Goal: Task Accomplishment & Management: Manage account settings

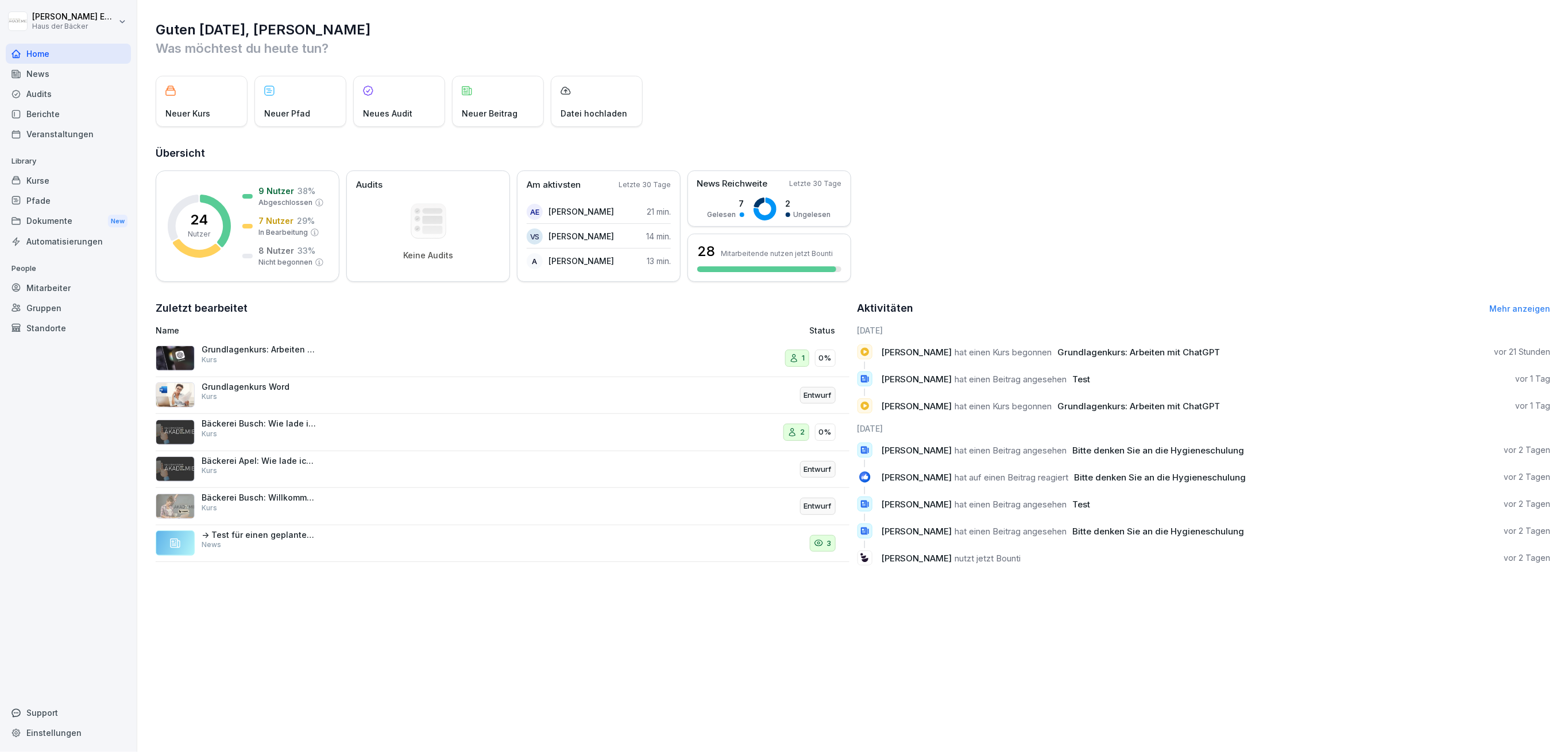
click at [120, 182] on div "Kurse" at bounding box center [68, 181] width 125 height 20
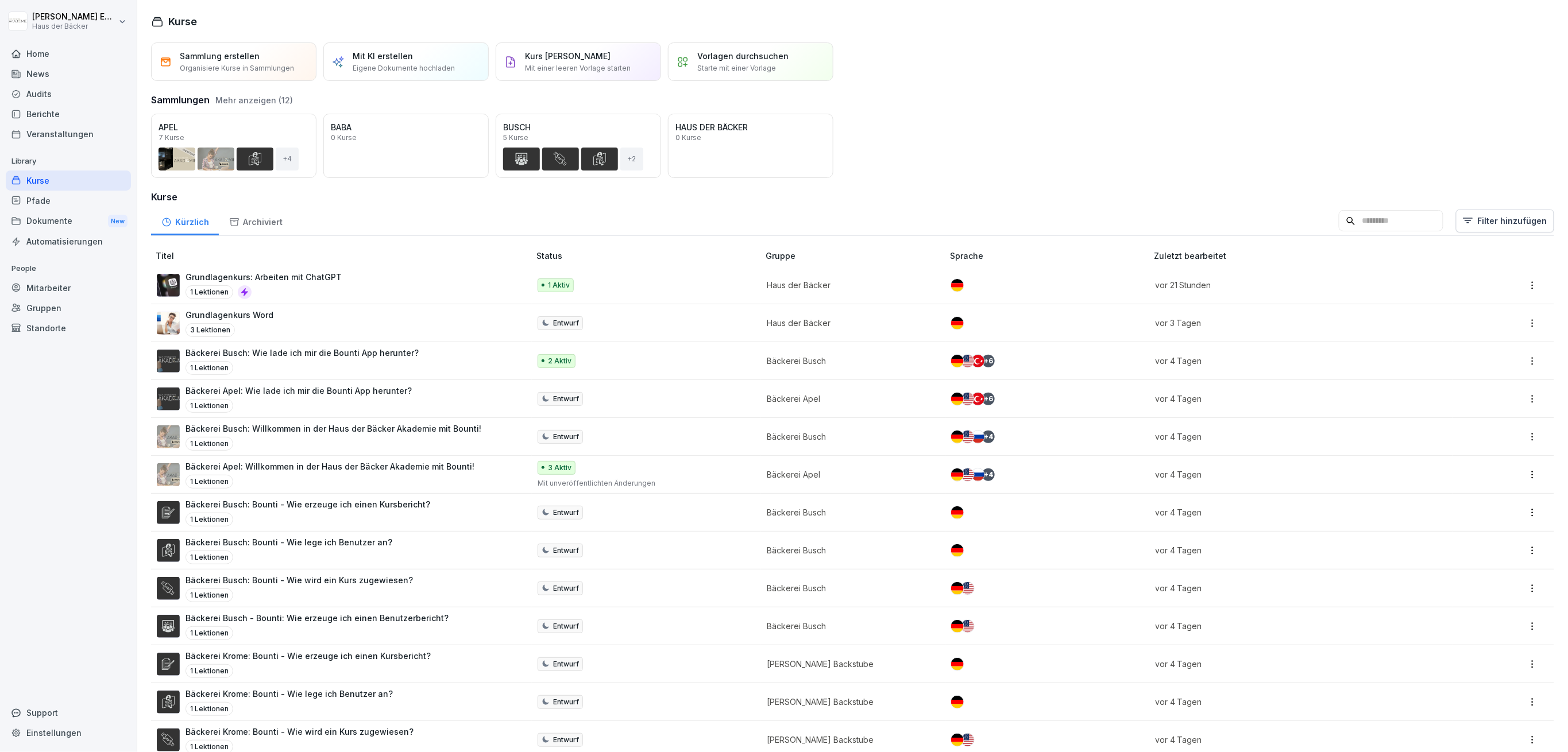
click at [1433, 212] on input at bounding box center [1390, 221] width 104 height 22
click at [39, 289] on div "Mitarbeiter" at bounding box center [68, 288] width 125 height 20
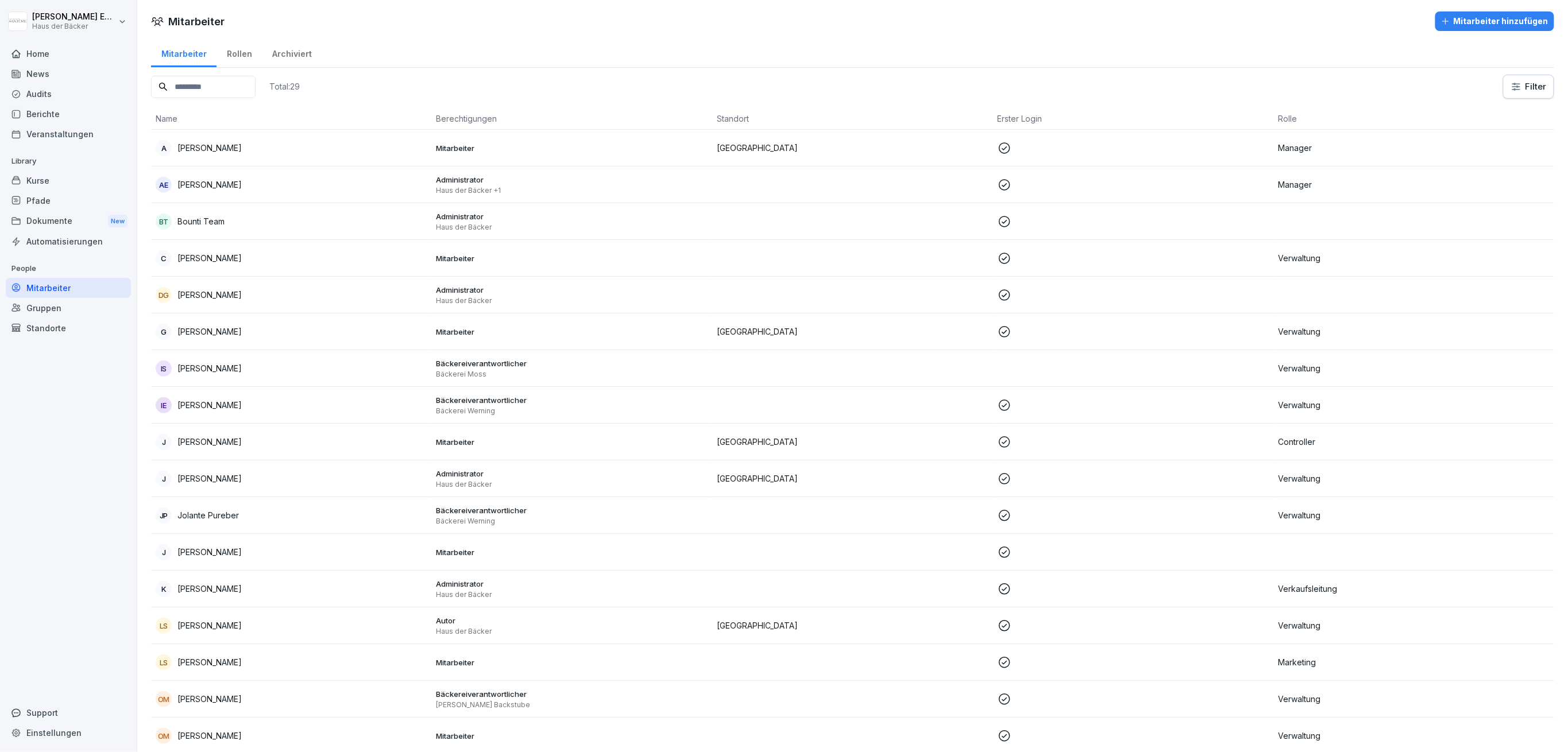
click at [104, 184] on div "Kurse" at bounding box center [68, 181] width 125 height 20
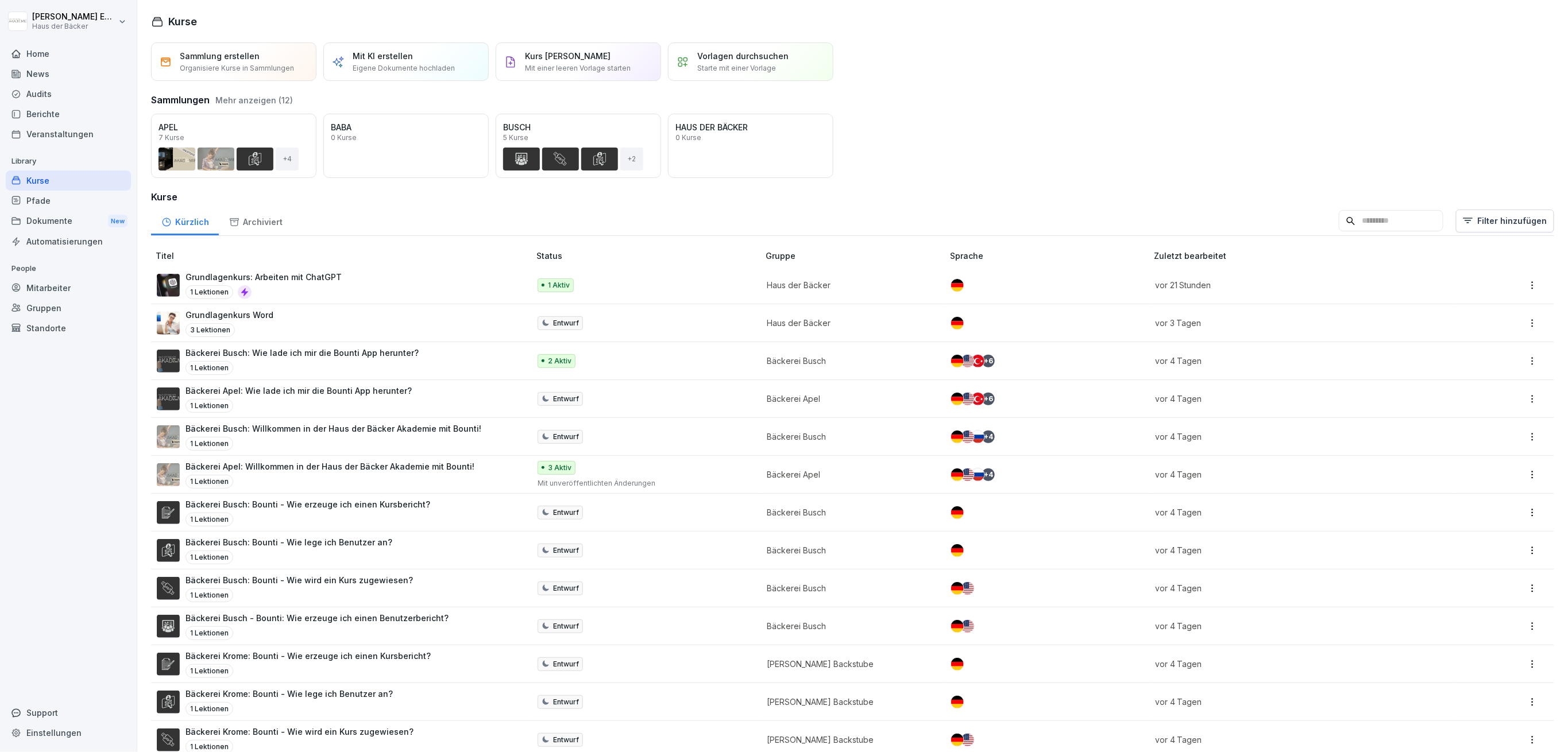
click at [1341, 216] on input at bounding box center [1390, 221] width 104 height 22
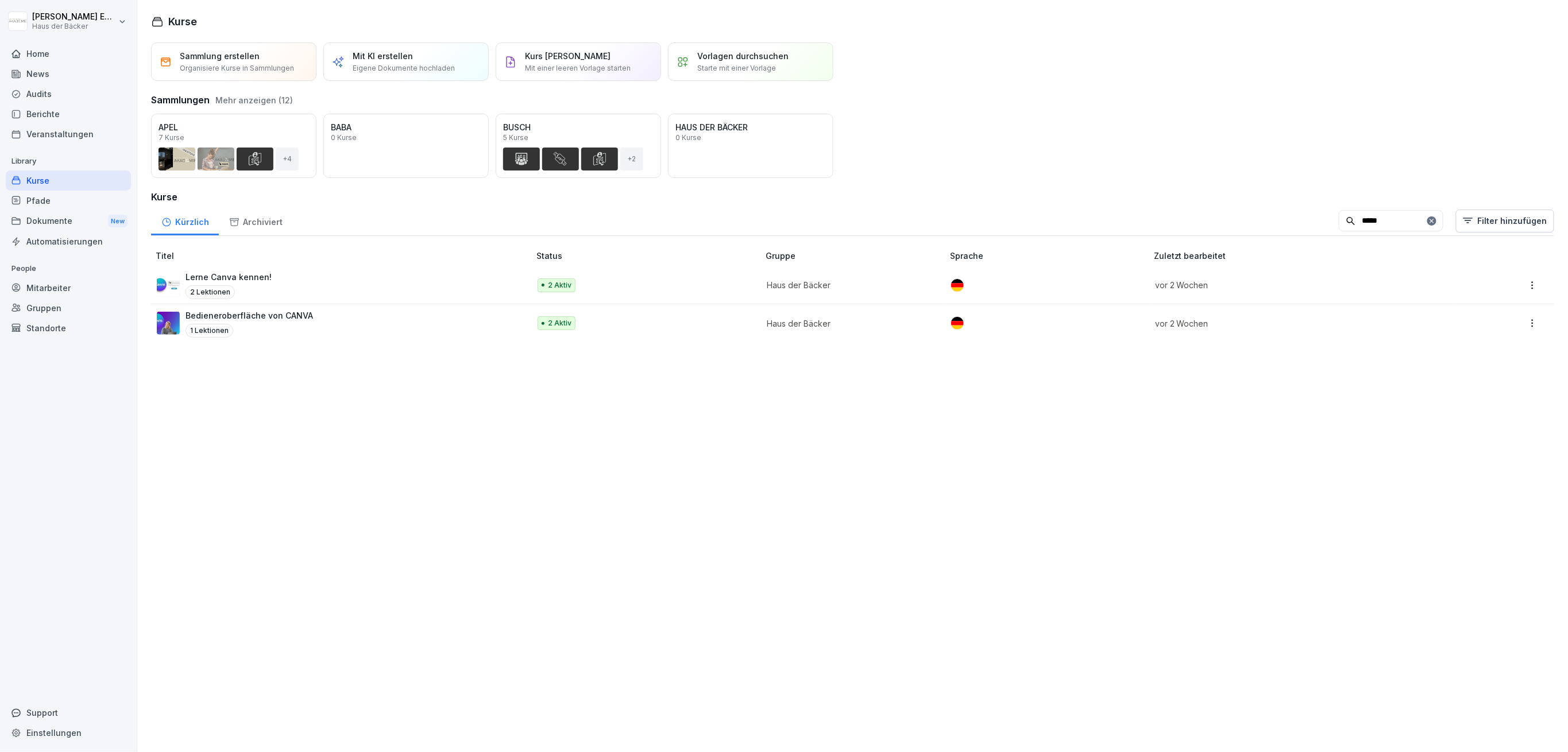
type input "*****"
click at [384, 269] on td "Lerne Canva kennen! 2 Lektionen" at bounding box center [341, 286] width 381 height 38
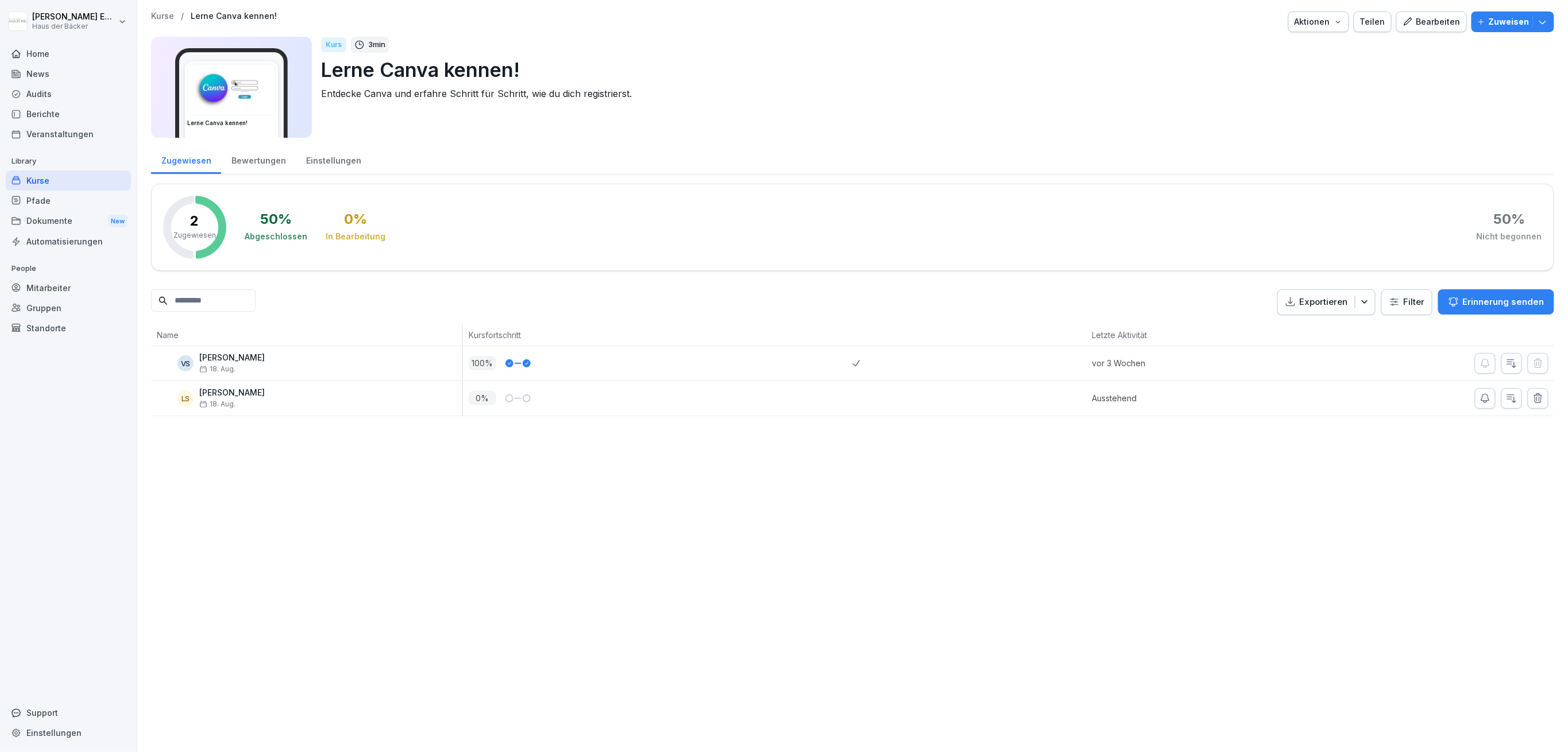
click at [1446, 19] on div "Bearbeiten" at bounding box center [1432, 21] width 58 height 12
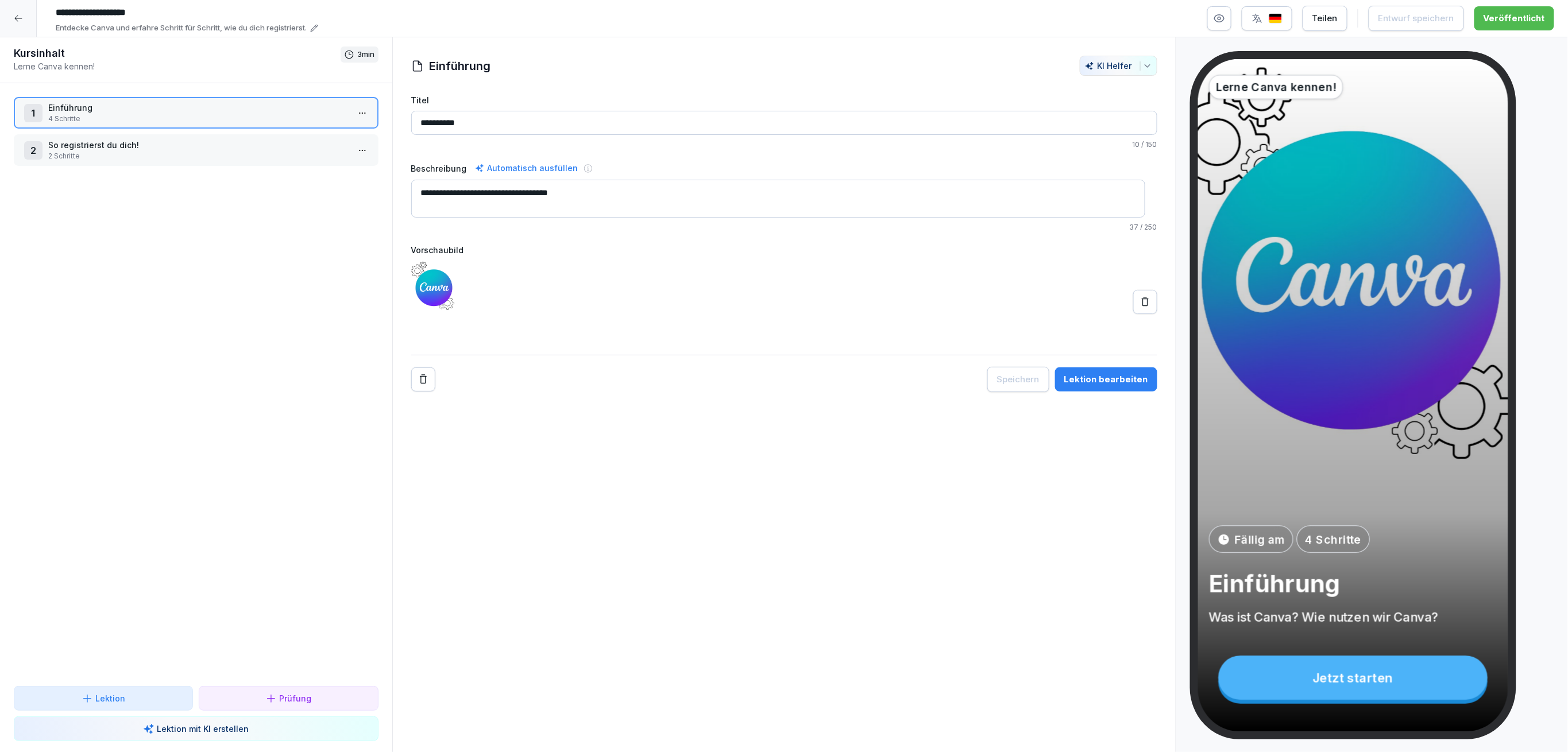
click at [318, 153] on p "2 Schritte" at bounding box center [198, 156] width 300 height 10
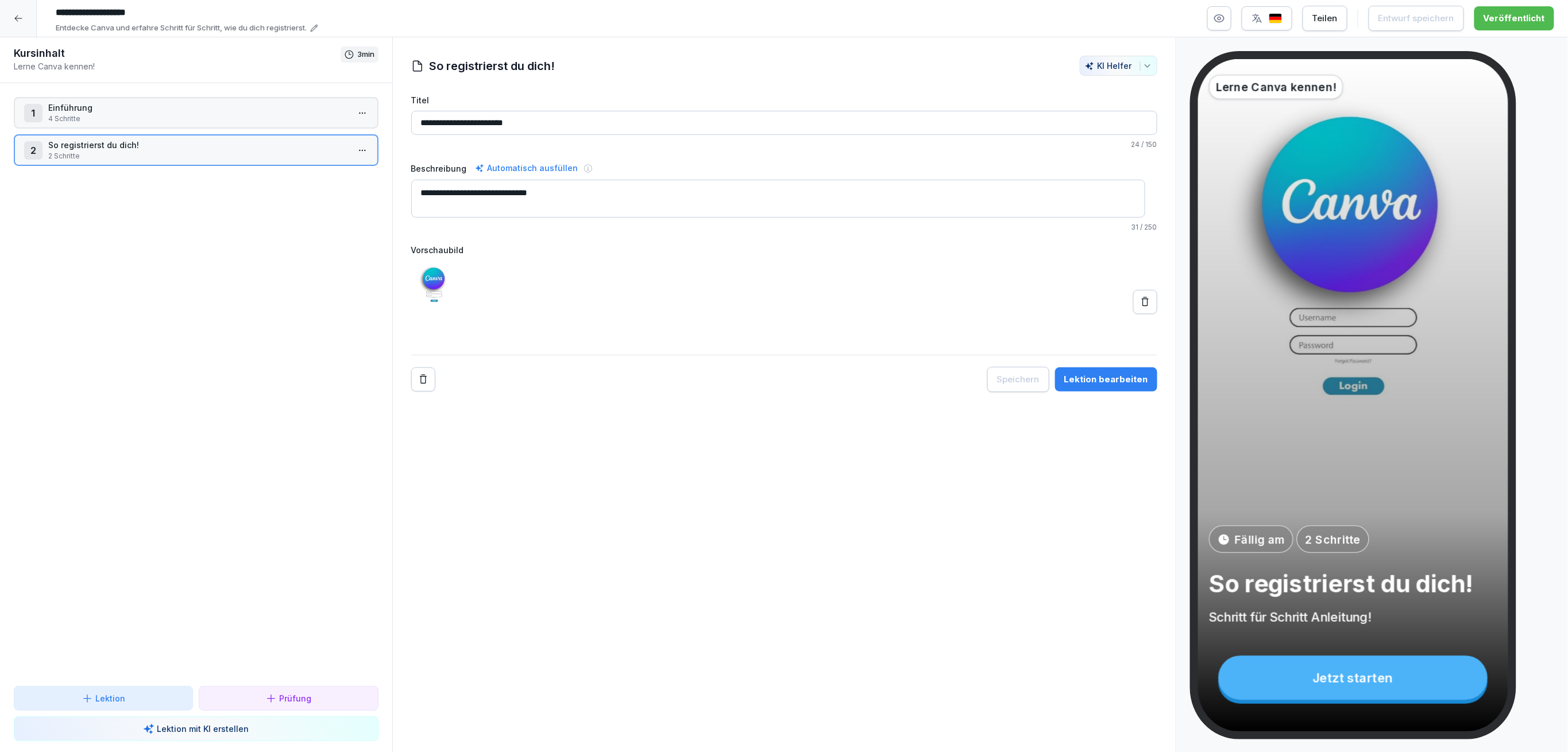
click at [353, 151] on html "**********" at bounding box center [784, 376] width 1568 height 752
click at [340, 170] on div "Schritte bearbeiten" at bounding box center [308, 171] width 88 height 12
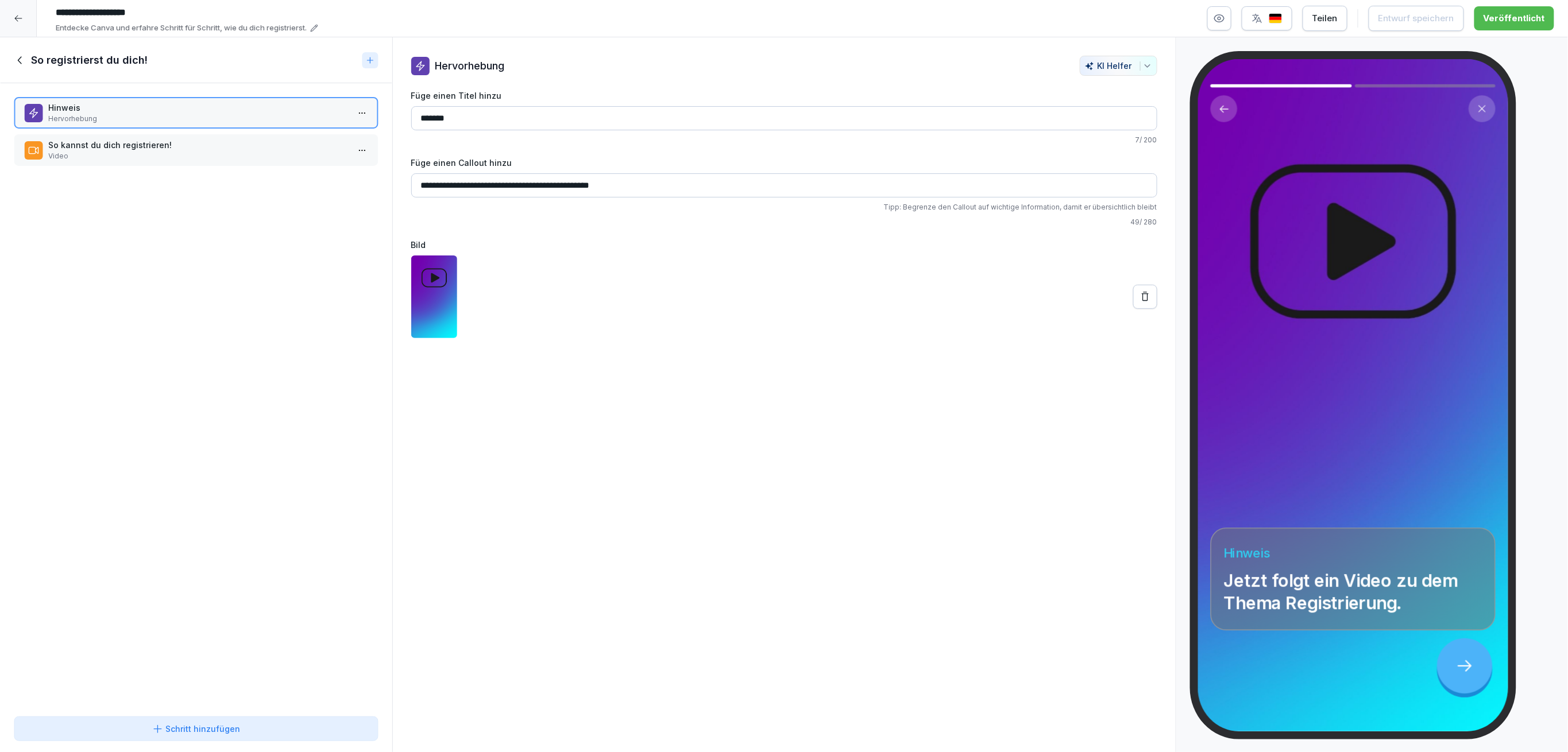
click at [281, 146] on p "So kannst du dich registrieren!" at bounding box center [198, 145] width 300 height 12
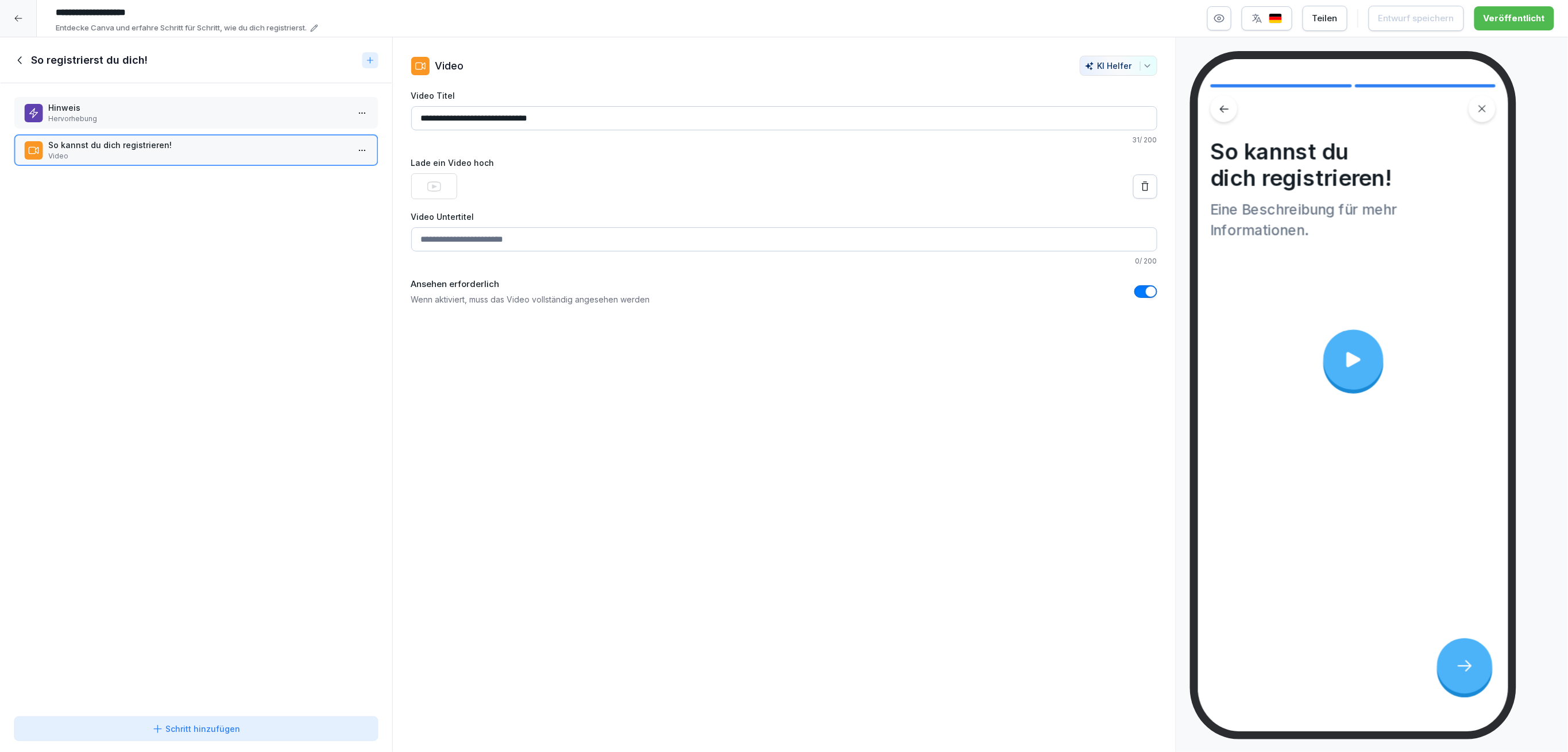
click at [251, 101] on p "Hinweis" at bounding box center [198, 107] width 300 height 12
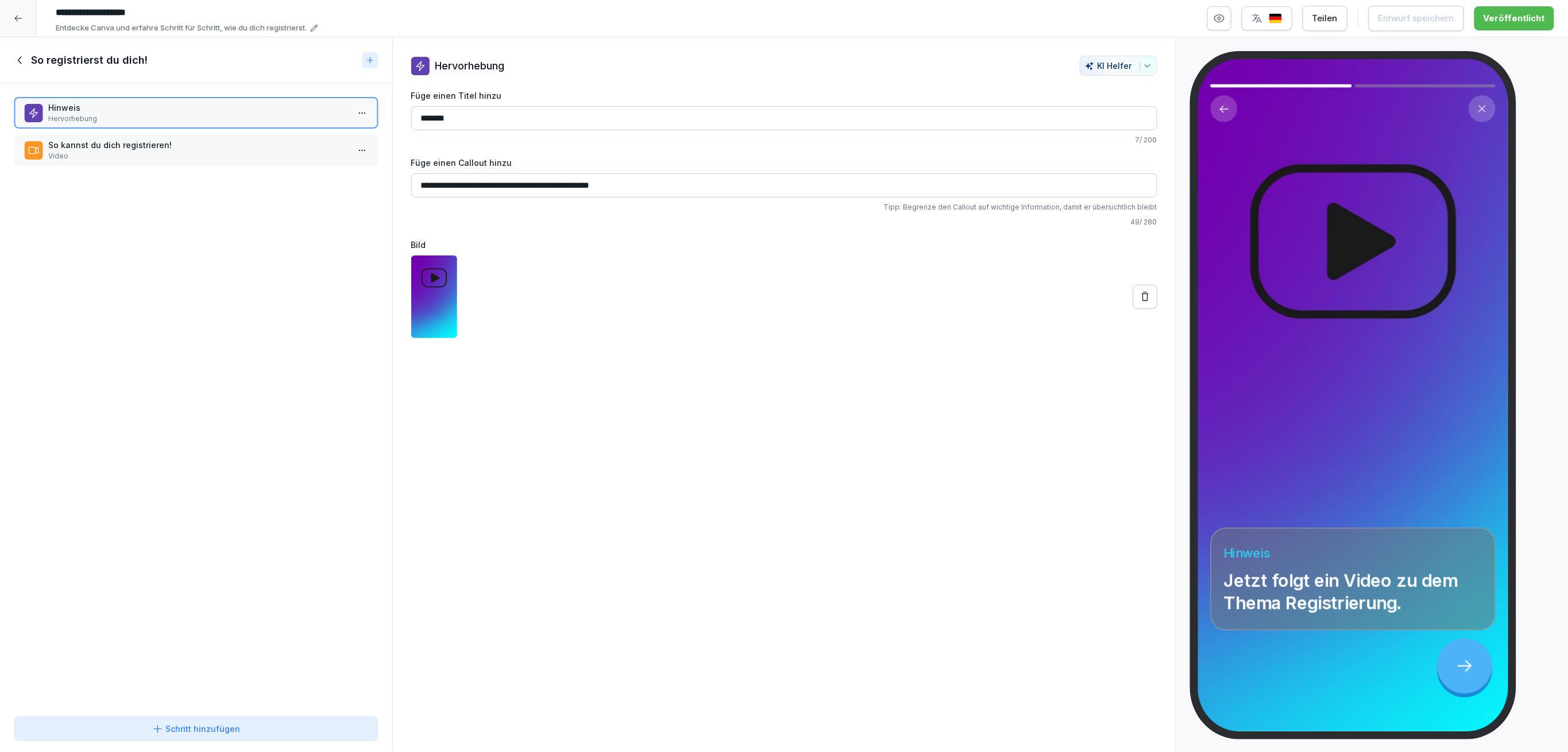
click at [18, 15] on icon at bounding box center [18, 18] width 9 height 9
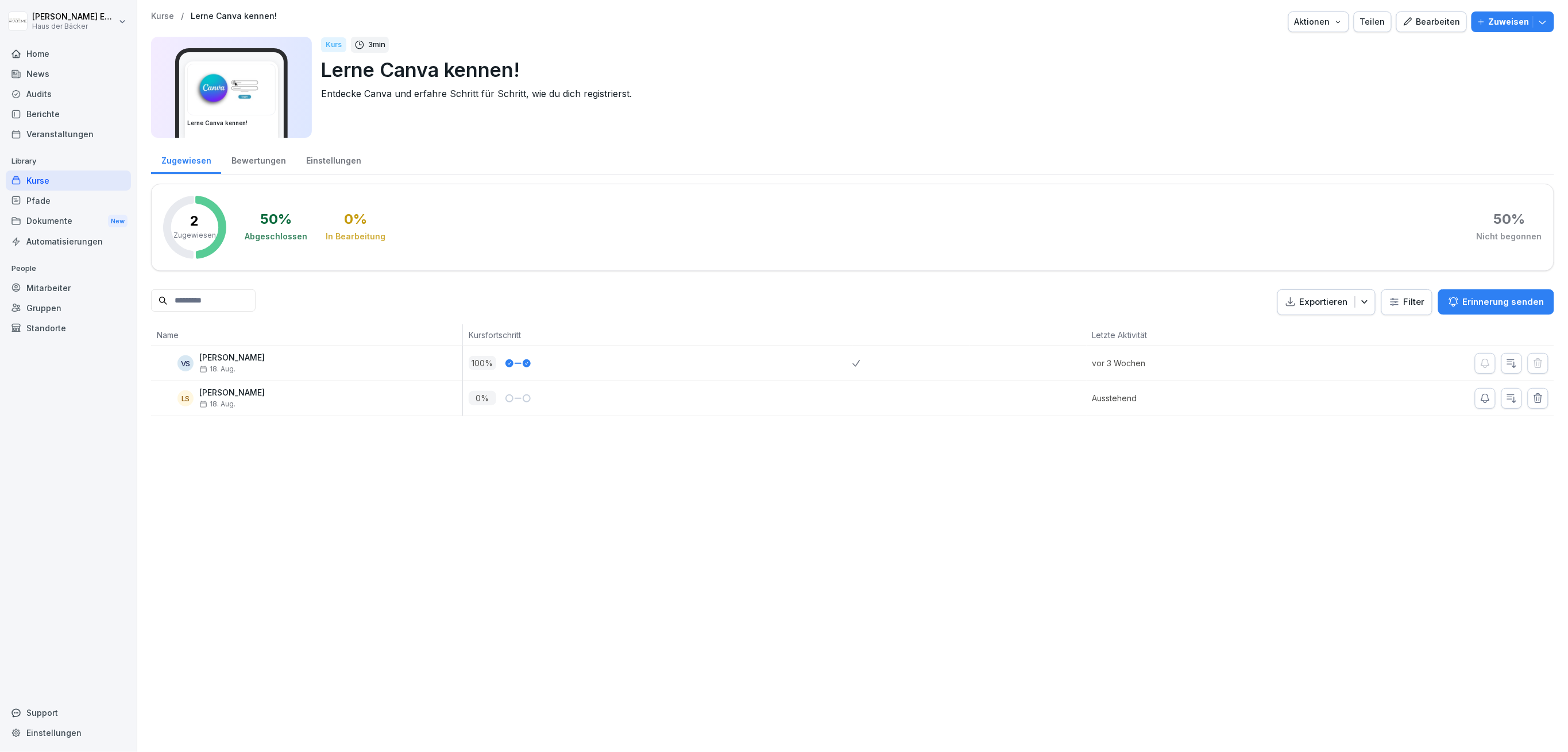
drag, startPoint x: 1470, startPoint y: 17, endPoint x: 1472, endPoint y: 23, distance: 6.3
click at [1477, 17] on icon "button" at bounding box center [1481, 21] width 8 height 8
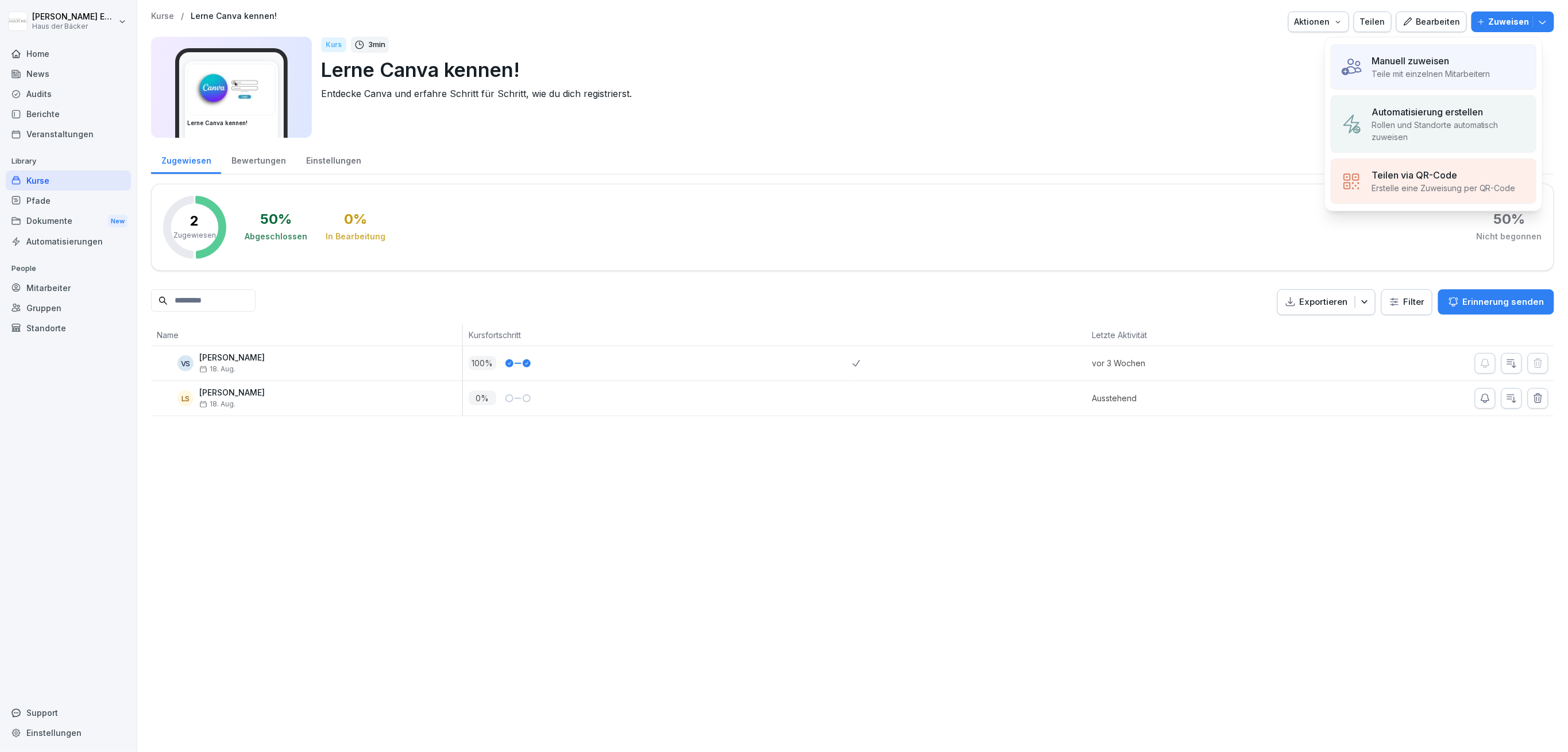
click at [1408, 73] on p "Teile mit einzelnen Mitarbeitern" at bounding box center [1430, 74] width 119 height 12
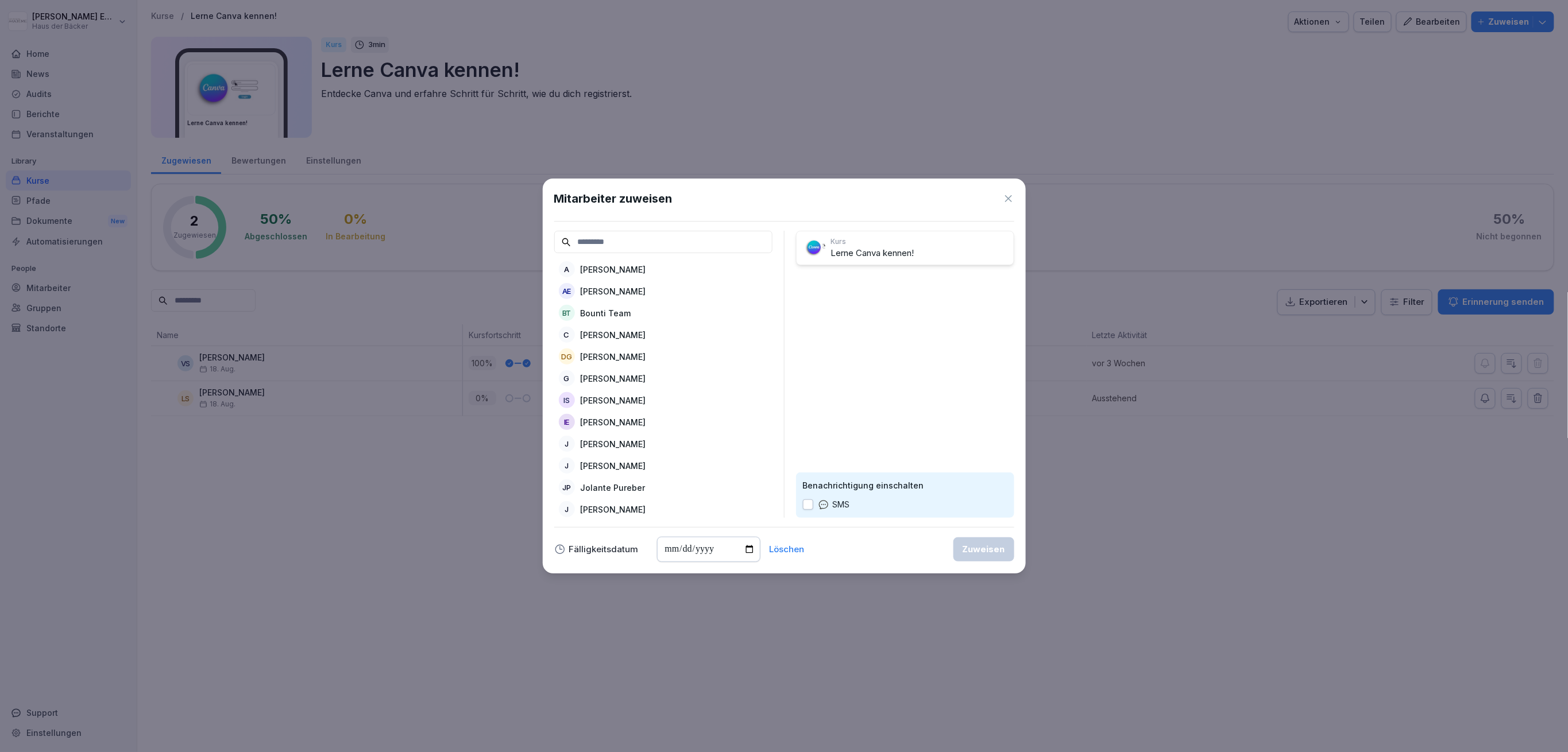
click at [618, 258] on div "A [PERSON_NAME] AE [PERSON_NAME] BT Bounti Team C [PERSON_NAME] DG [PERSON_NAME…" at bounding box center [663, 375] width 218 height 287
click at [647, 260] on div "A [PERSON_NAME]" at bounding box center [663, 269] width 218 height 20
click at [963, 546] on div "Zuweisen" at bounding box center [984, 549] width 42 height 12
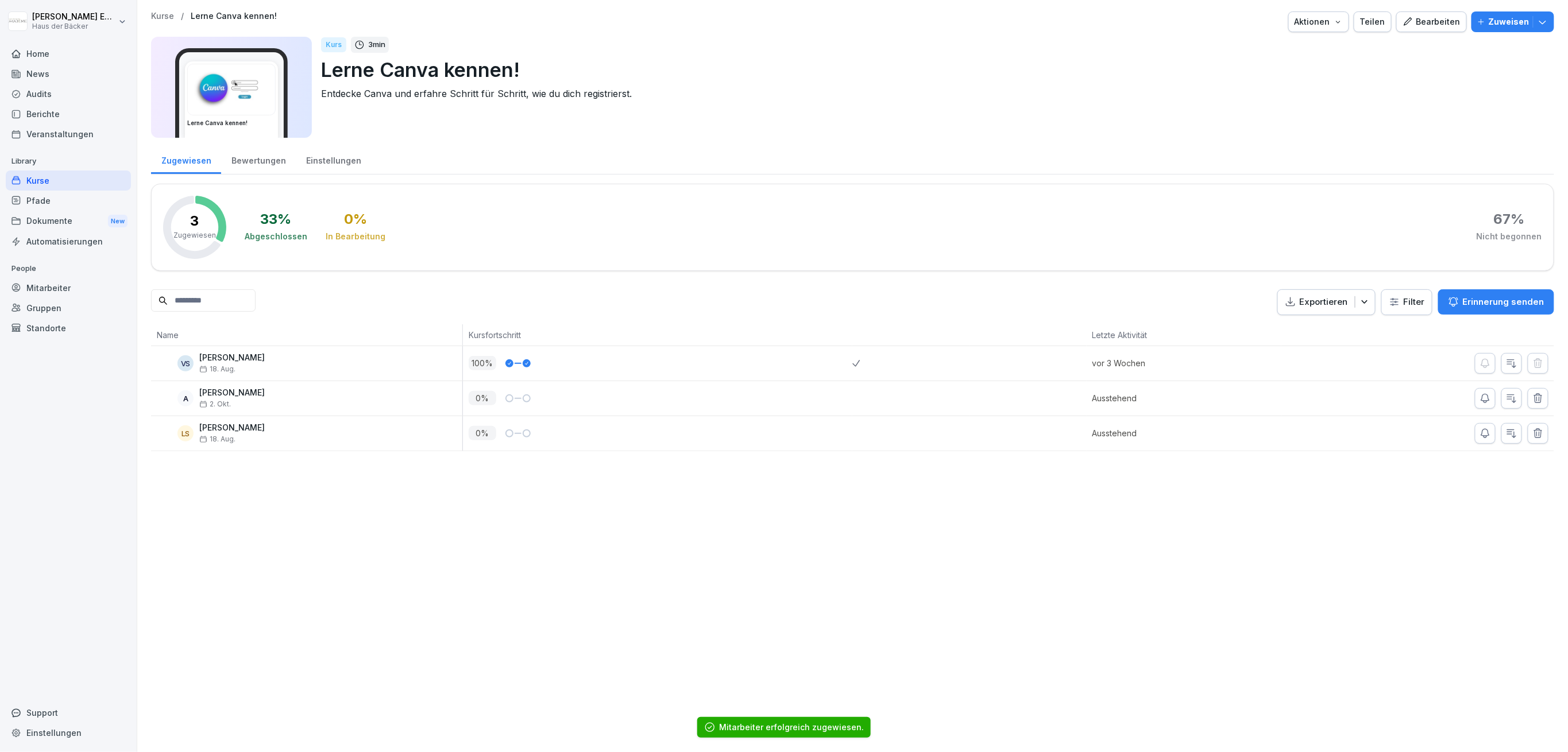
click at [77, 186] on div "Kurse" at bounding box center [68, 181] width 125 height 20
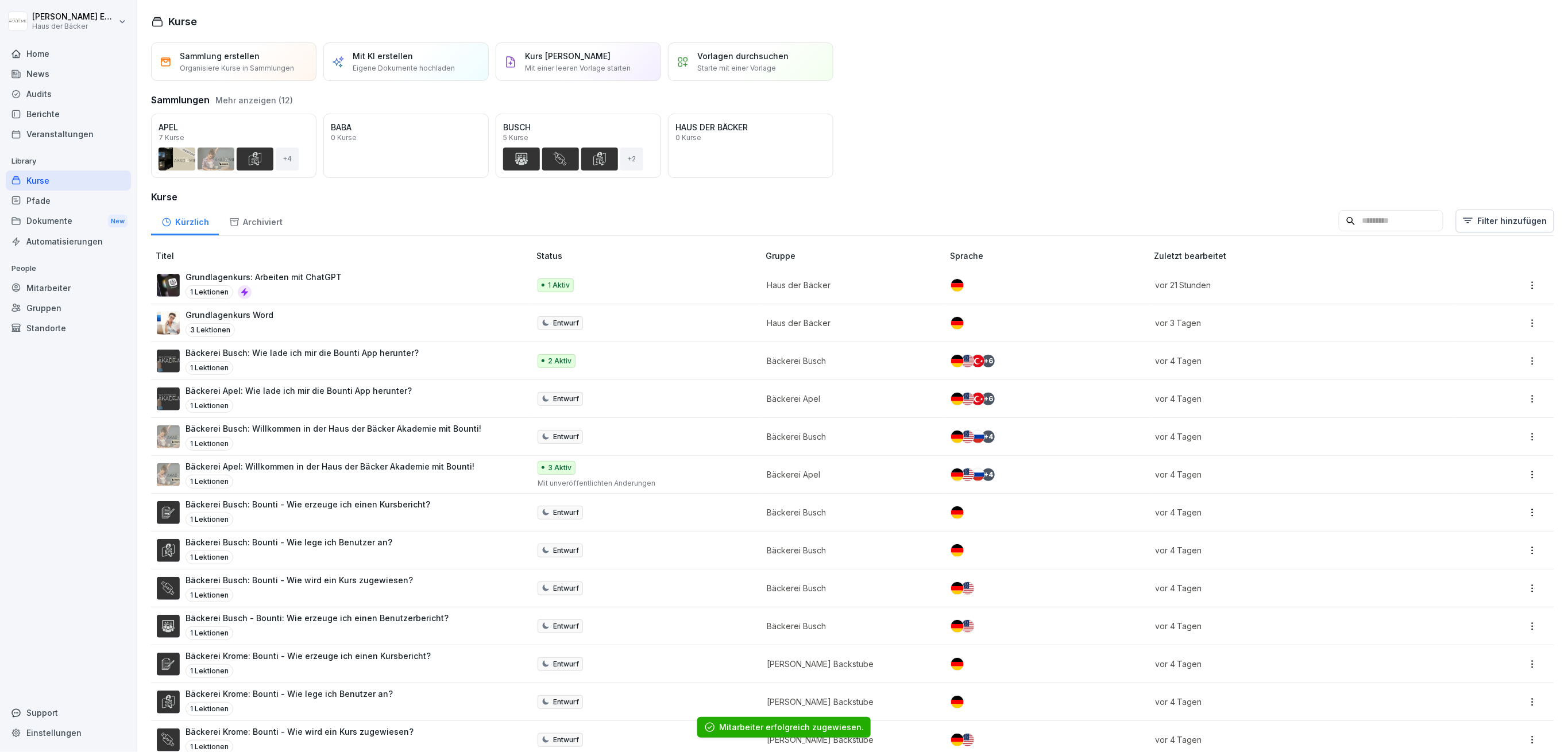
click at [1425, 221] on input at bounding box center [1390, 221] width 104 height 22
type input "*****"
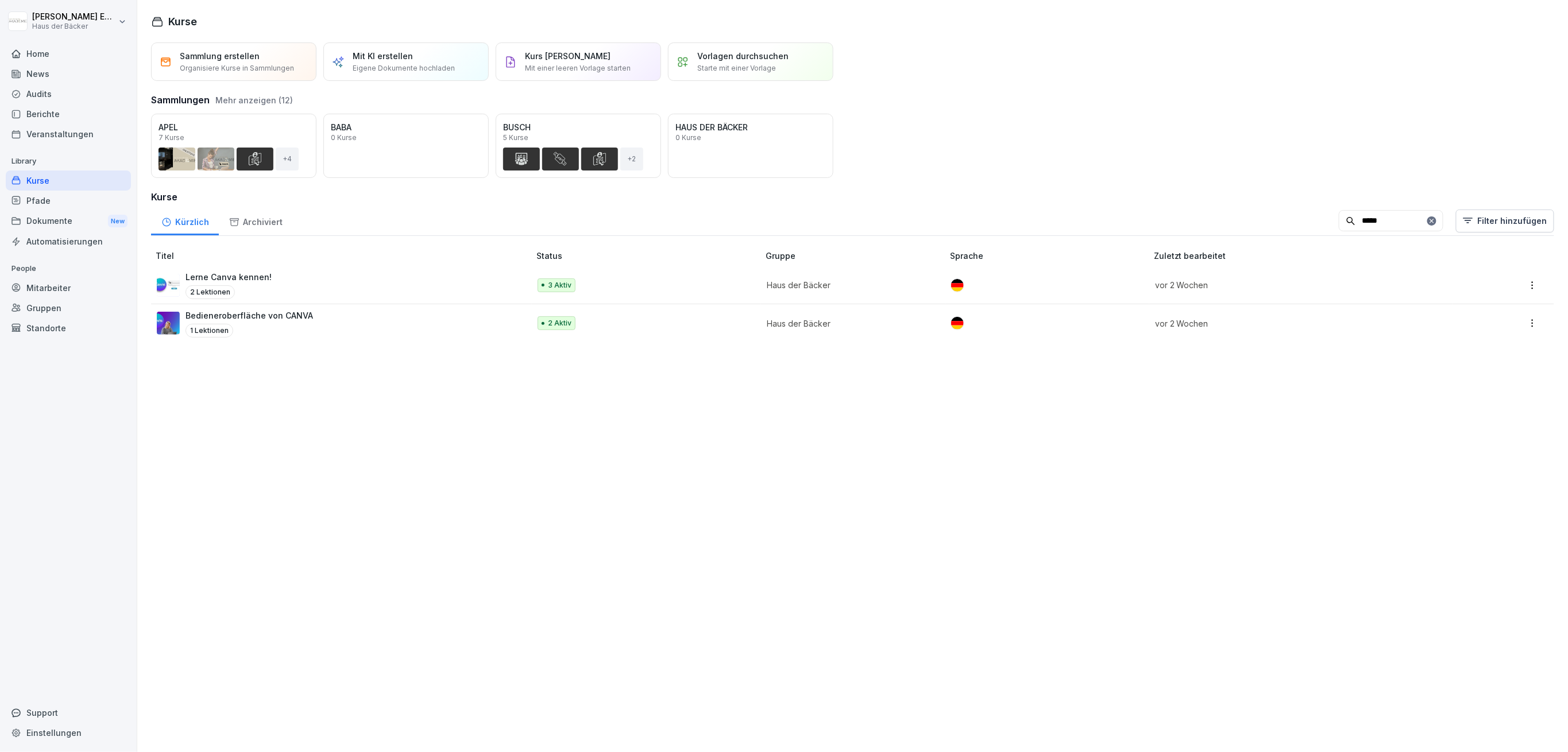
drag, startPoint x: 381, startPoint y: 313, endPoint x: 387, endPoint y: 313, distance: 6.0
click at [383, 313] on div "Bedieneroberfläche von CANVA 1 Lektionen" at bounding box center [337, 324] width 361 height 28
click at [387, 313] on div "Bedieneroberfläche von CANVA 1 Lektionen" at bounding box center [337, 324] width 361 height 28
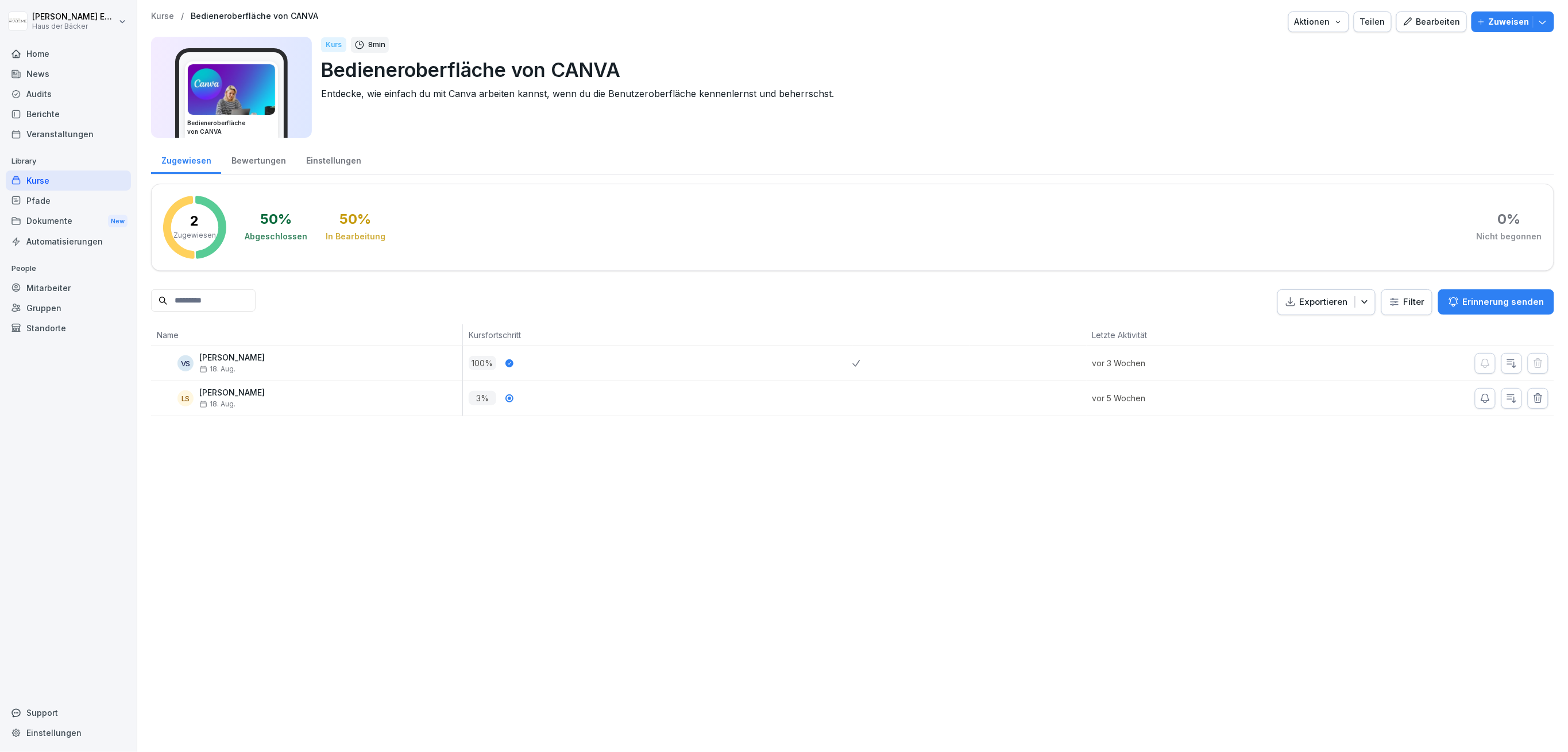
click at [546, 205] on div "50 % Abgeschlossen 50 % In Bearbeitung 0 % Nicht begonnen" at bounding box center [893, 227] width 1297 height 63
click at [1489, 26] on p "Zuweisen" at bounding box center [1509, 21] width 41 height 12
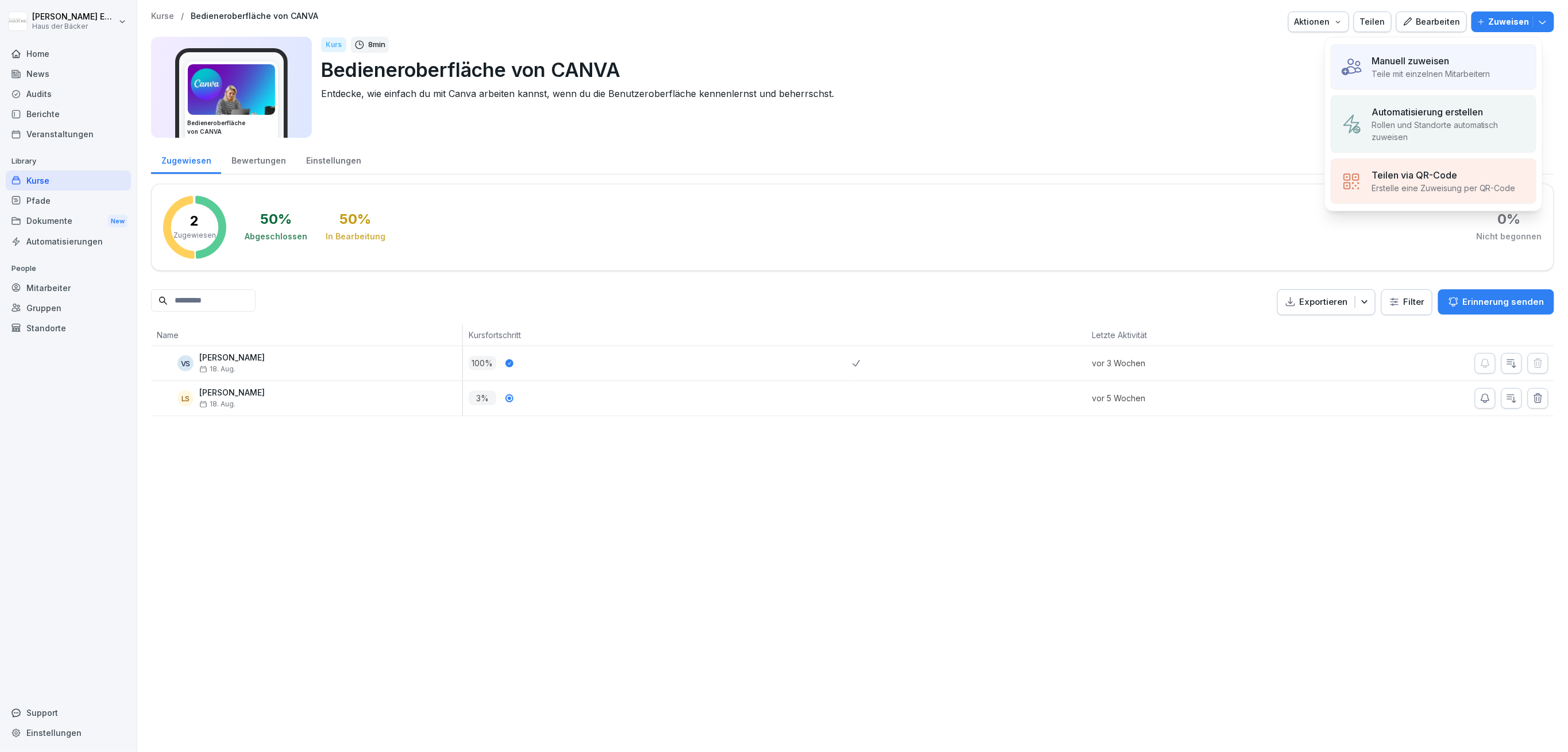
click at [1454, 62] on div "Manuell zuweisen" at bounding box center [1430, 60] width 119 height 14
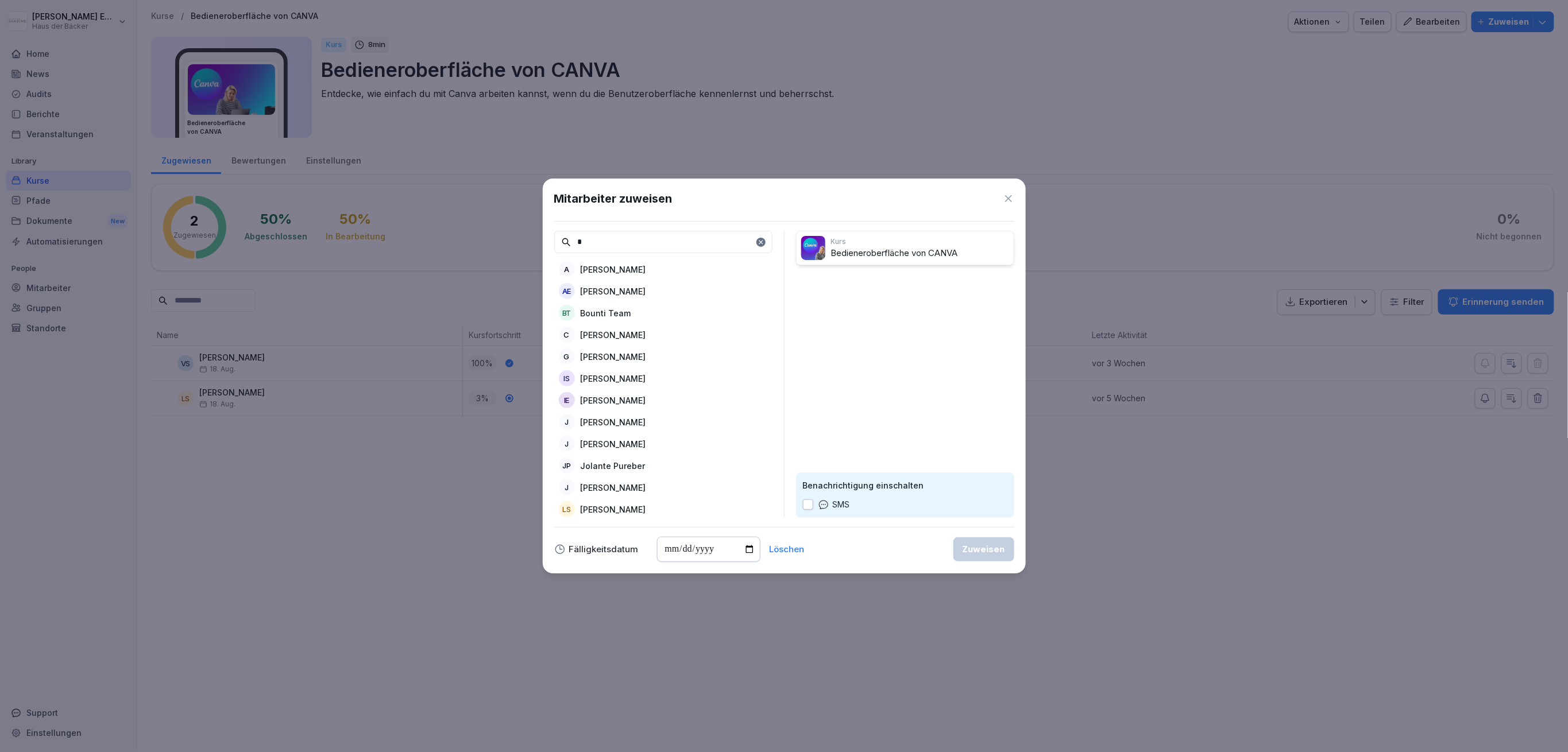
type input "*"
click at [682, 271] on div "A [PERSON_NAME]" at bounding box center [663, 269] width 218 height 20
click at [1000, 564] on div "Mitarbeiter zuweisen * AE Anna-Lea Ehlerding BT Bounti Team C Celine Kuraica G …" at bounding box center [784, 376] width 483 height 395
click at [995, 552] on div "Zuweisen" at bounding box center [984, 549] width 42 height 12
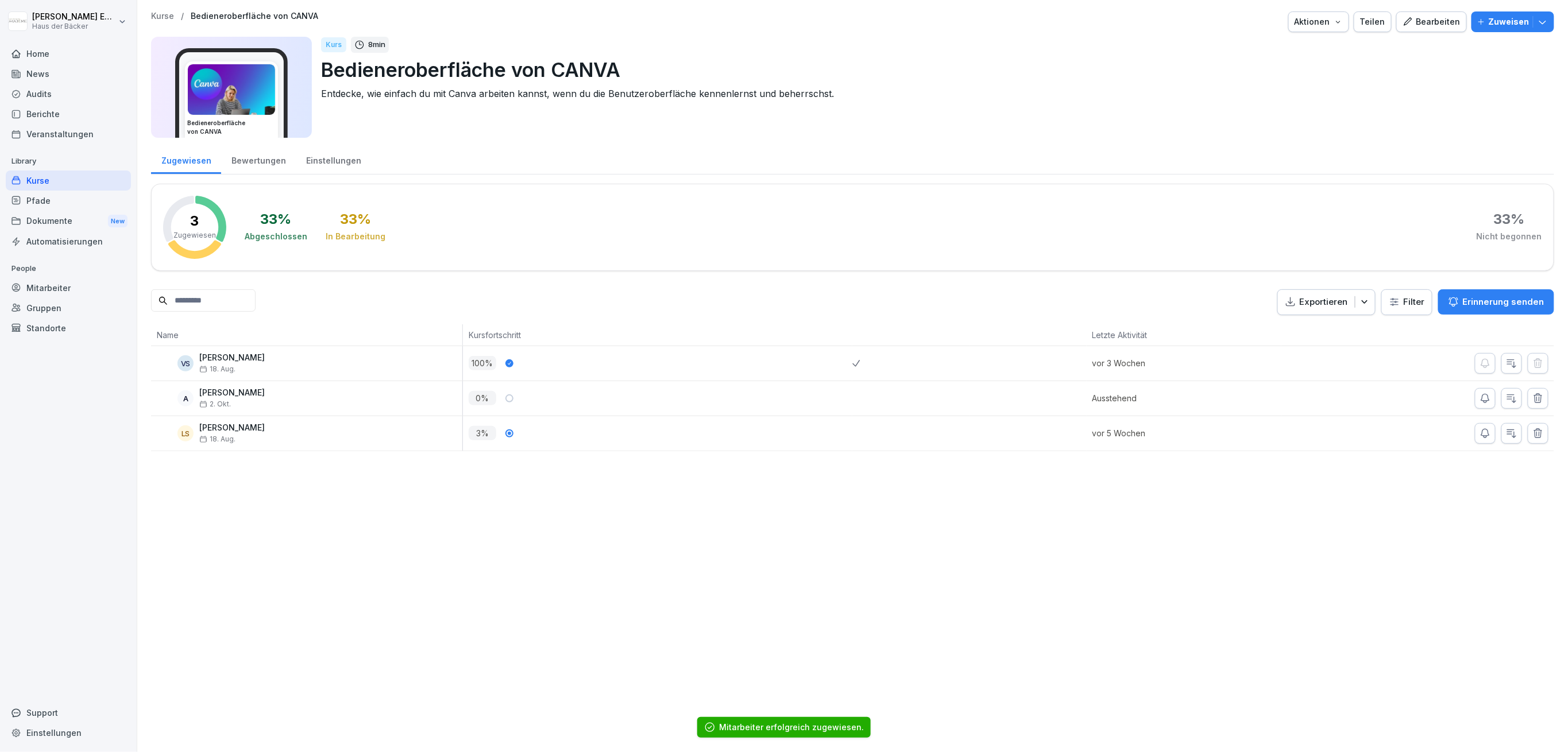
click at [364, 375] on div "VS Vanessa Schroeder 18. Aug." at bounding box center [306, 363] width 311 height 34
click at [366, 402] on div "A Anna Ehl 2. Okt." at bounding box center [309, 399] width 305 height 20
click at [356, 403] on div "A Anna Ehl 2. Okt." at bounding box center [309, 399] width 305 height 20
click at [359, 367] on div "VS Vanessa Schroeder 18. Aug." at bounding box center [309, 364] width 305 height 20
click at [80, 281] on div "Mitarbeiter" at bounding box center [68, 288] width 125 height 20
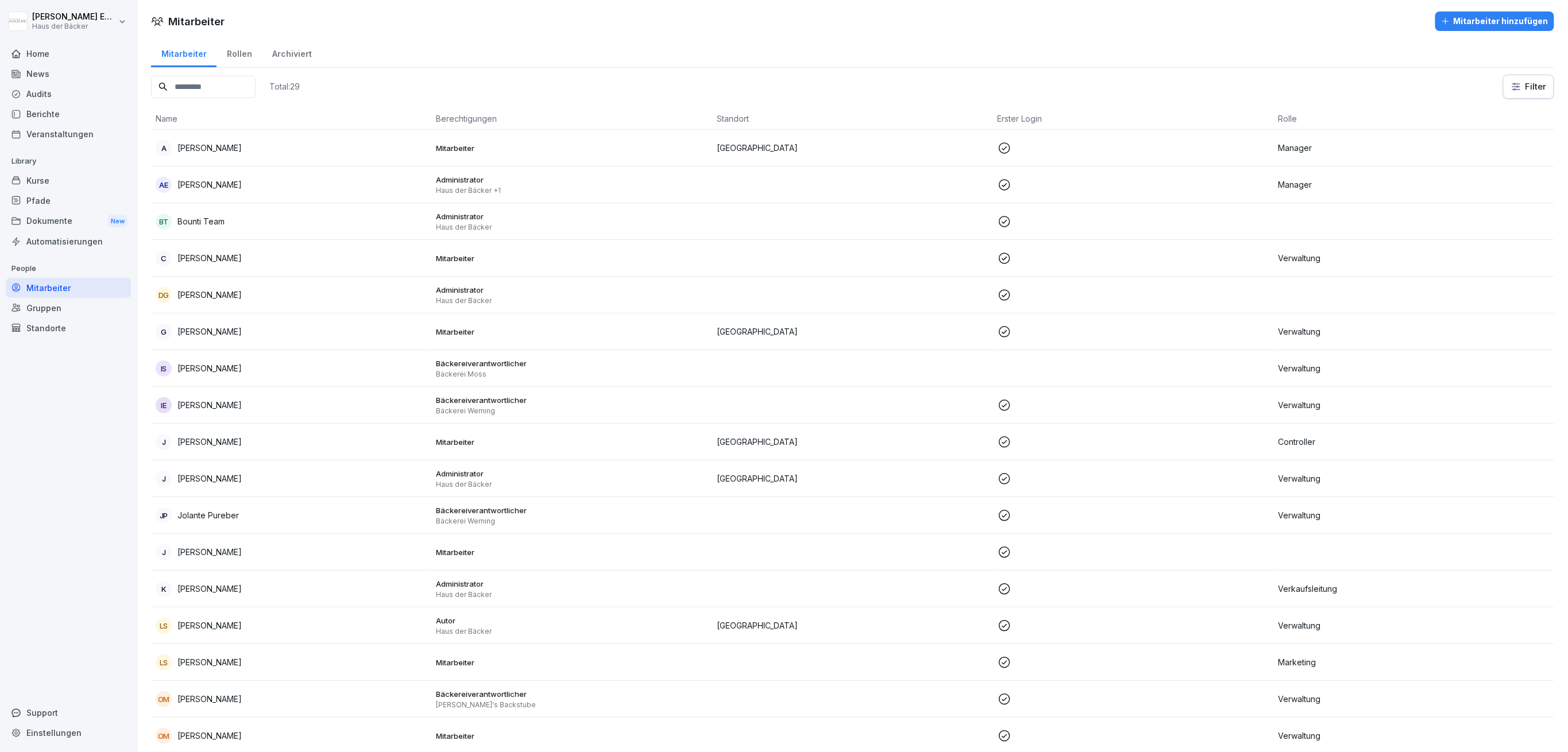
click at [194, 156] on td "A [PERSON_NAME]" at bounding box center [291, 148] width 281 height 36
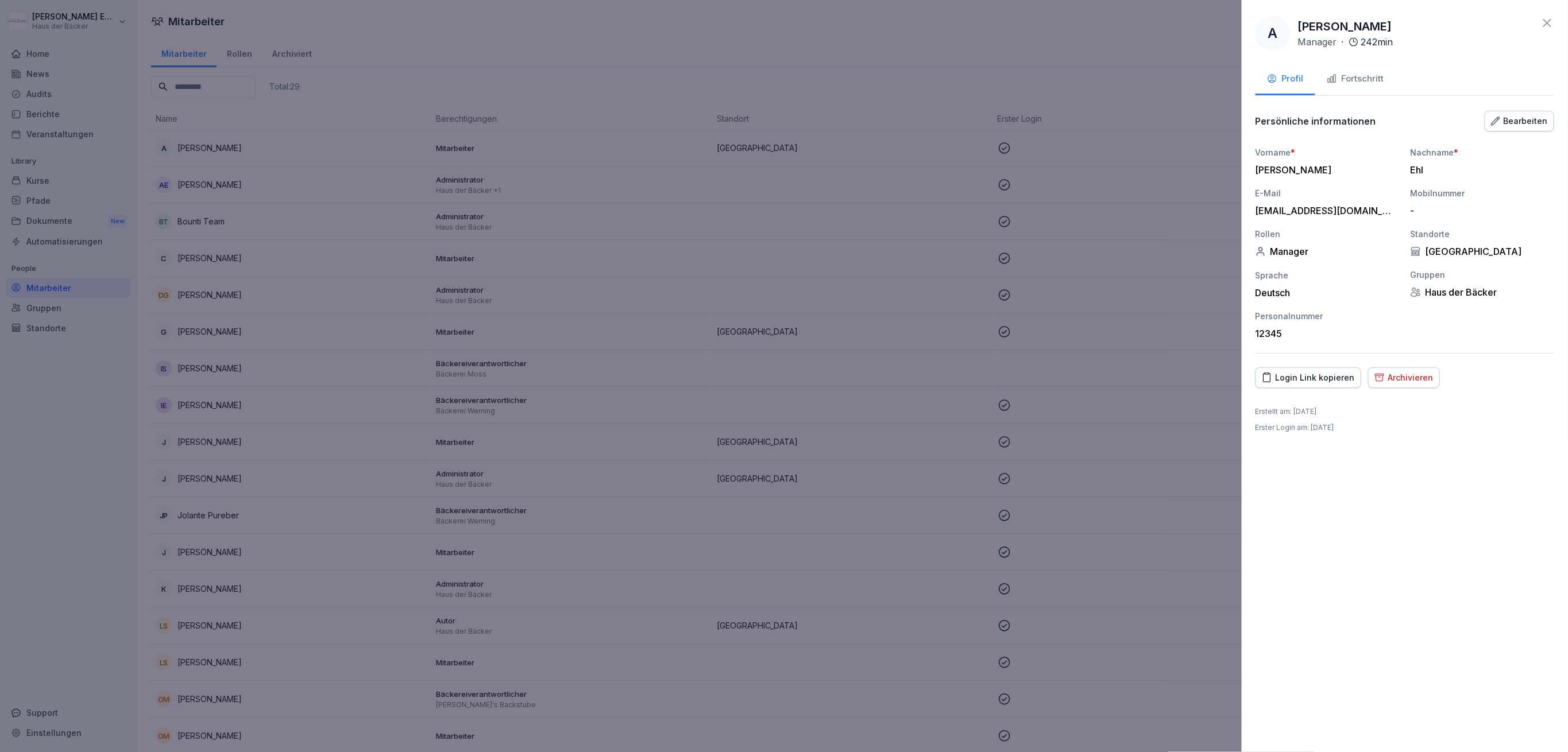
click at [1316, 377] on div "Login Link kopieren" at bounding box center [1309, 377] width 93 height 12
